Goal: Transaction & Acquisition: Book appointment/travel/reservation

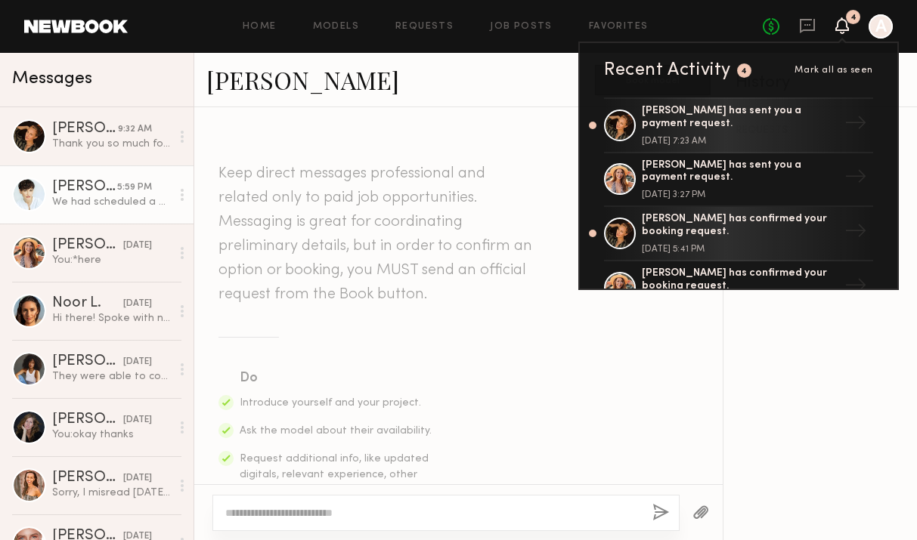
click at [673, 137] on div "[DATE] 7:23 AM" at bounding box center [740, 141] width 196 height 9
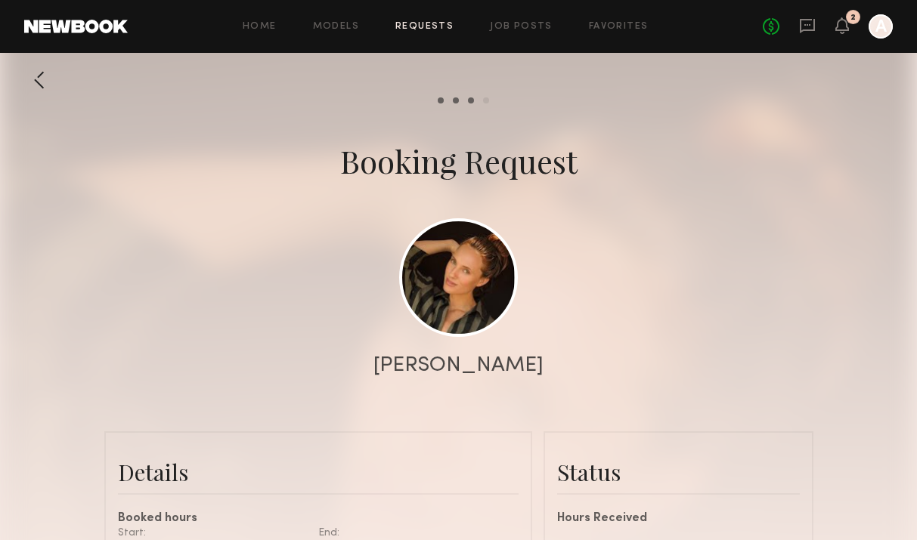
scroll to position [202, 0]
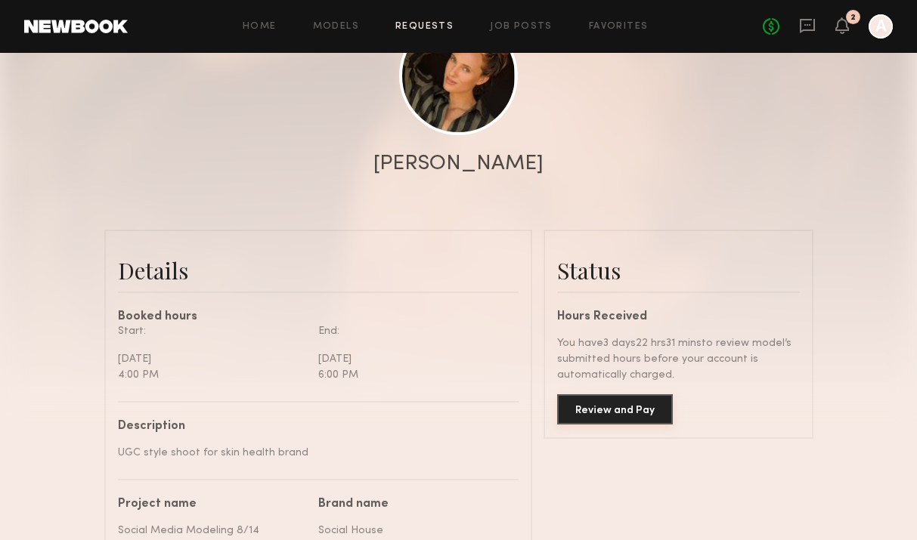
click at [617, 407] on button "Review and Pay" at bounding box center [615, 409] width 116 height 30
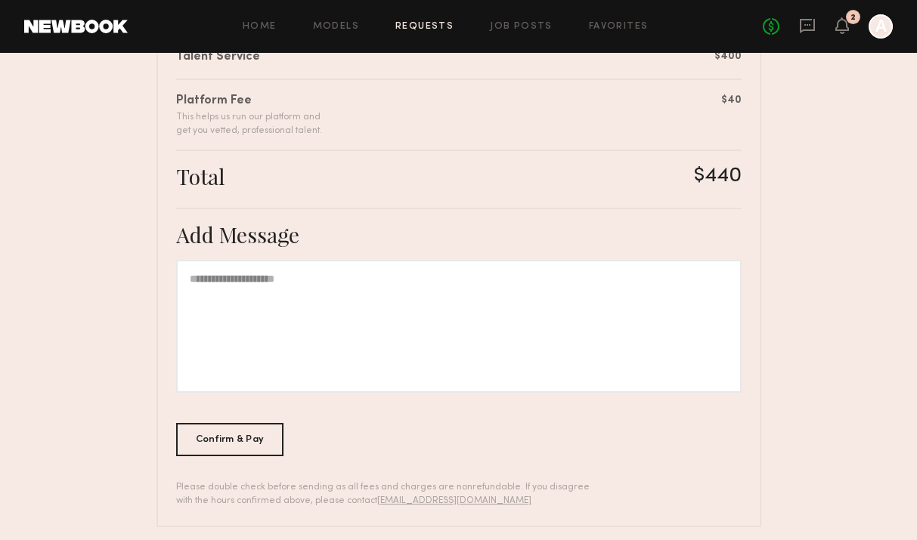
scroll to position [425, 0]
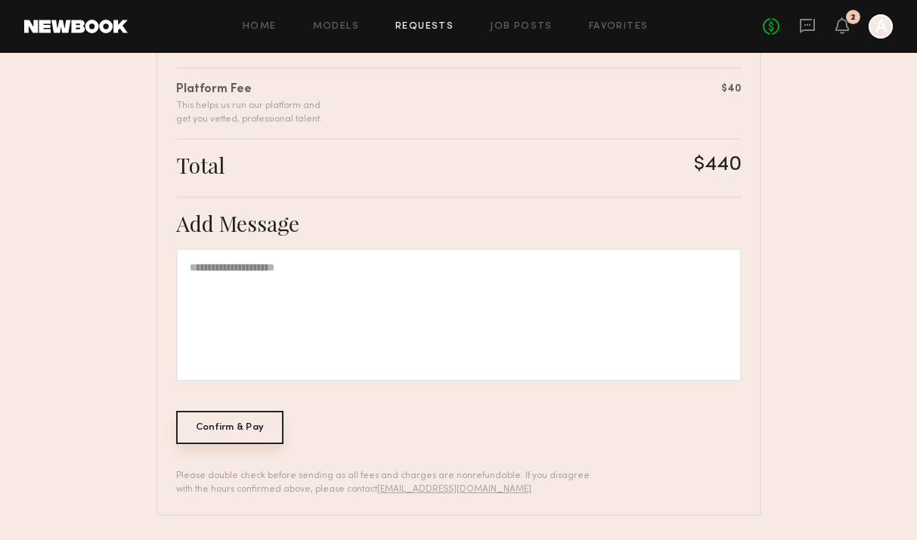
click at [258, 425] on div "Confirm & Pay" at bounding box center [230, 427] width 108 height 33
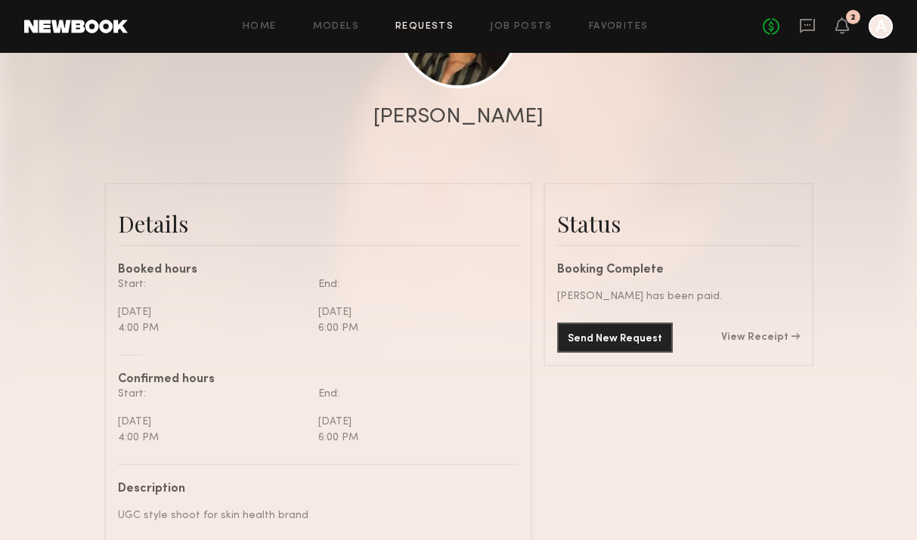
scroll to position [404, 0]
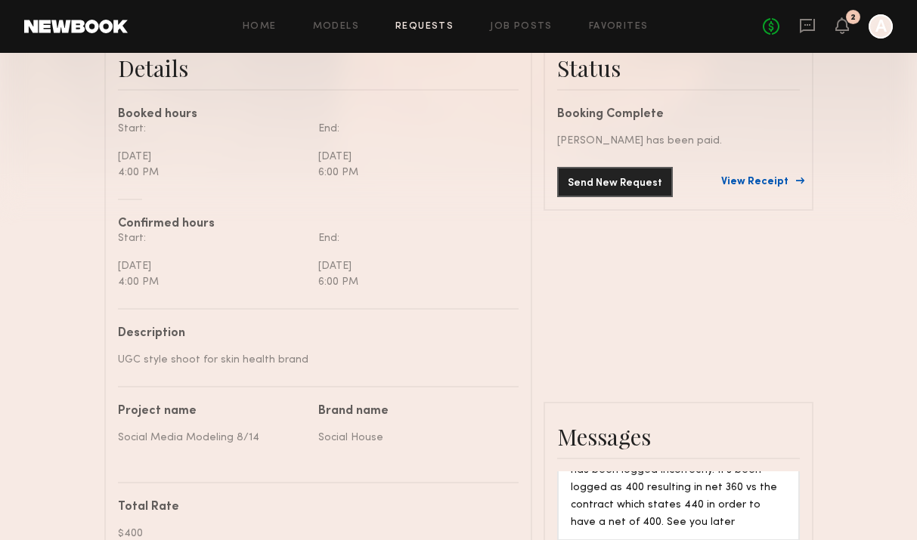
click at [759, 185] on link "View Receipt" at bounding box center [760, 182] width 79 height 11
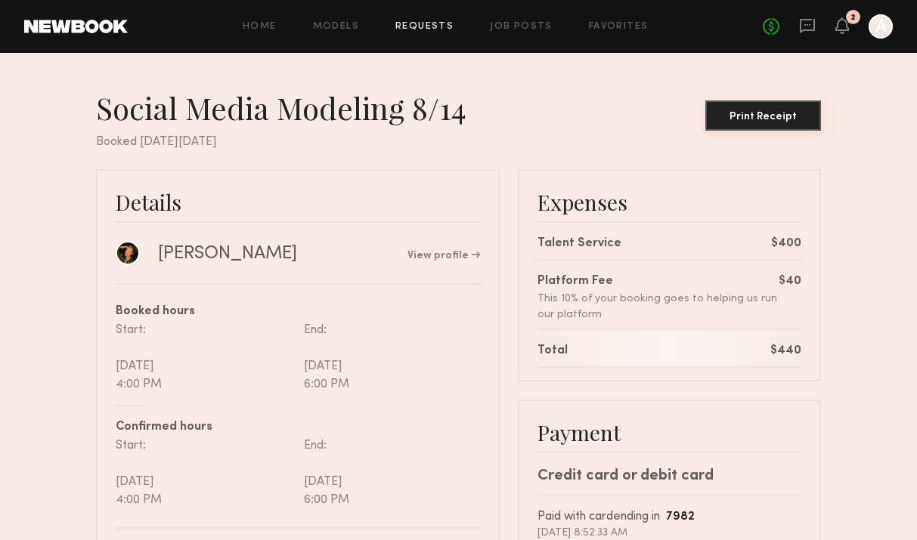
click at [764, 113] on div "Print Receipt" at bounding box center [763, 117] width 104 height 11
click at [835, 36] on div "No fees up to $5,000 2 A" at bounding box center [828, 26] width 130 height 24
click at [851, 27] on div "No fees up to $5,000 2 A" at bounding box center [828, 26] width 130 height 24
click at [841, 29] on icon at bounding box center [842, 25] width 12 height 11
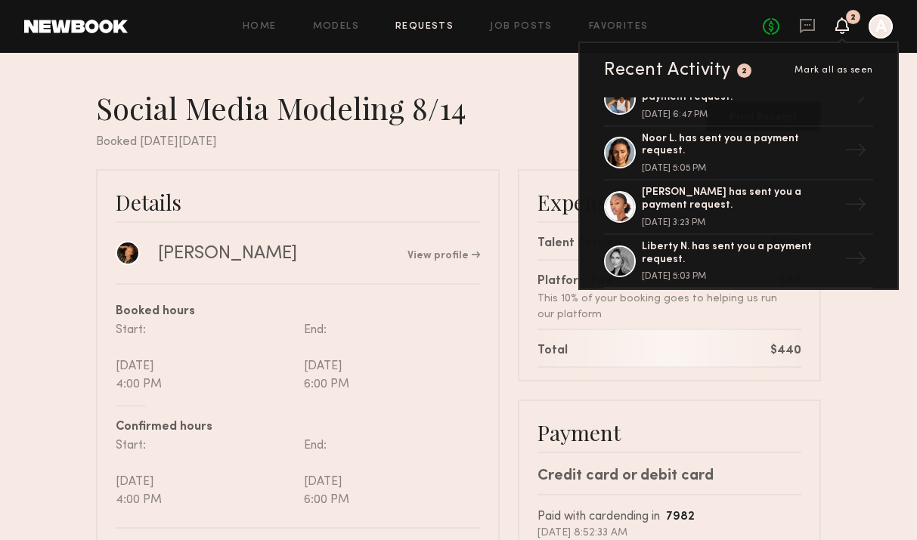
scroll to position [298, 0]
